Goal: Task Accomplishment & Management: Use online tool/utility

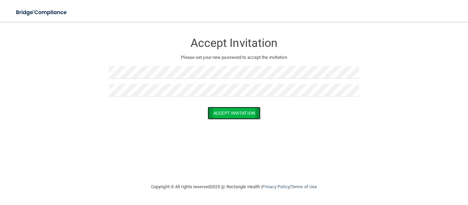
click at [217, 115] on button "Accept Invitation" at bounding box center [234, 113] width 53 height 13
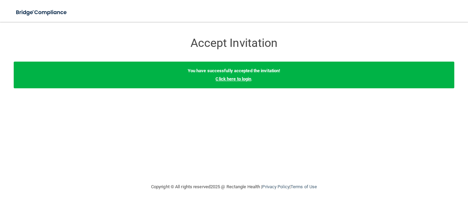
click at [235, 79] on link "Click here to login" at bounding box center [234, 78] width 36 height 5
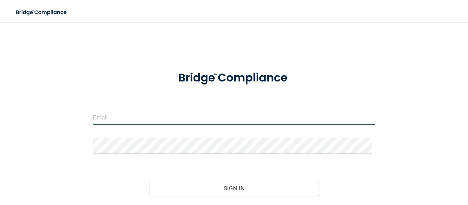
click at [173, 115] on input "email" at bounding box center [234, 117] width 282 height 15
type input "[EMAIL_ADDRESS][DOMAIN_NAME]"
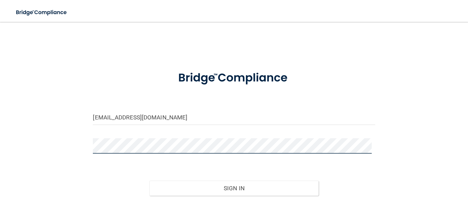
click at [149, 181] on button "Sign In" at bounding box center [233, 188] width 169 height 15
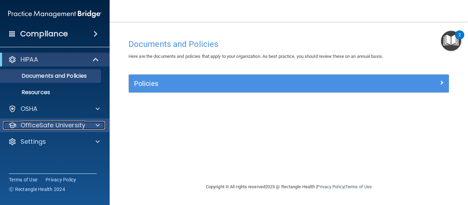
click at [100, 126] on div at bounding box center [96, 125] width 17 height 8
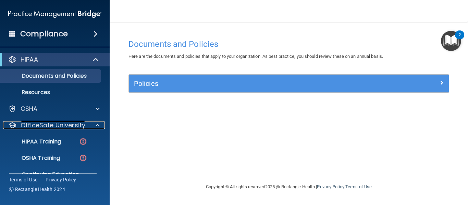
scroll to position [30, 0]
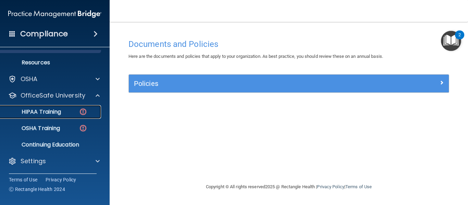
click at [76, 109] on div "HIPAA Training" at bounding box center [51, 112] width 94 height 7
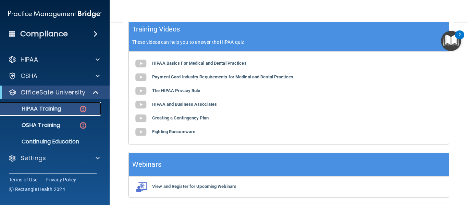
scroll to position [269, 0]
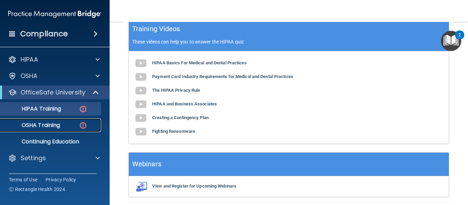
click at [80, 128] on img at bounding box center [83, 125] width 9 height 9
